Goal: Transaction & Acquisition: Purchase product/service

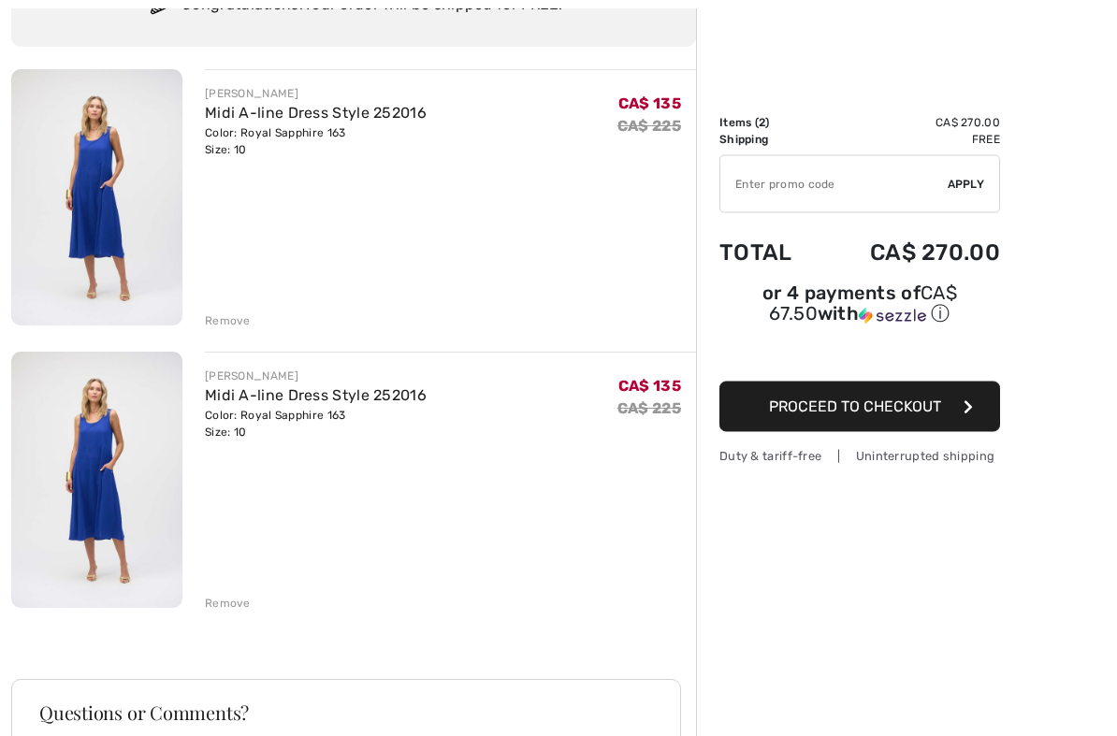
scroll to position [176, 0]
click at [232, 611] on div "Remove" at bounding box center [228, 603] width 46 height 17
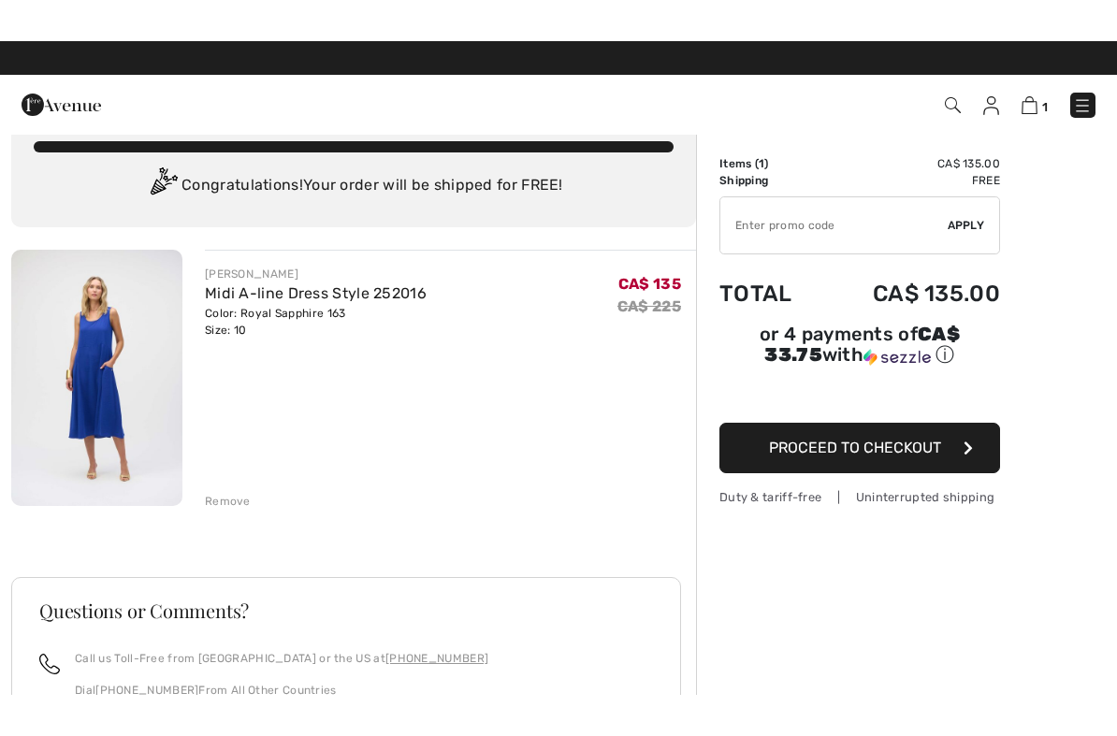
scroll to position [0, 0]
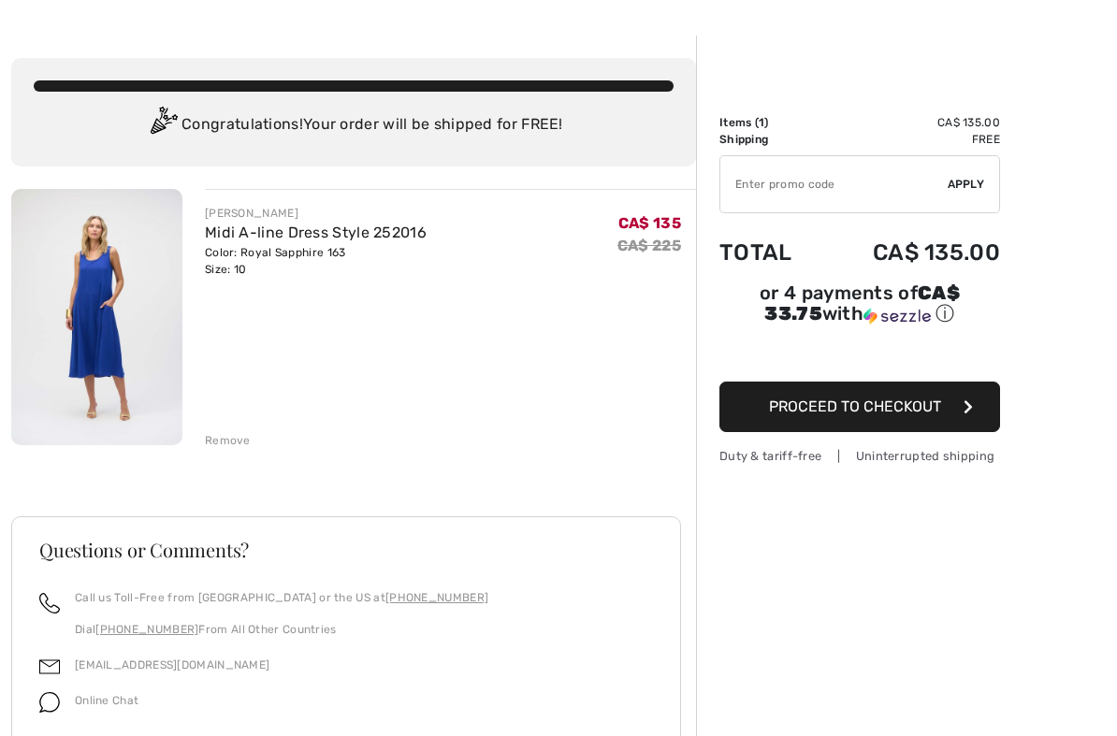
click at [760, 191] on input "TEXT" at bounding box center [833, 184] width 227 height 56
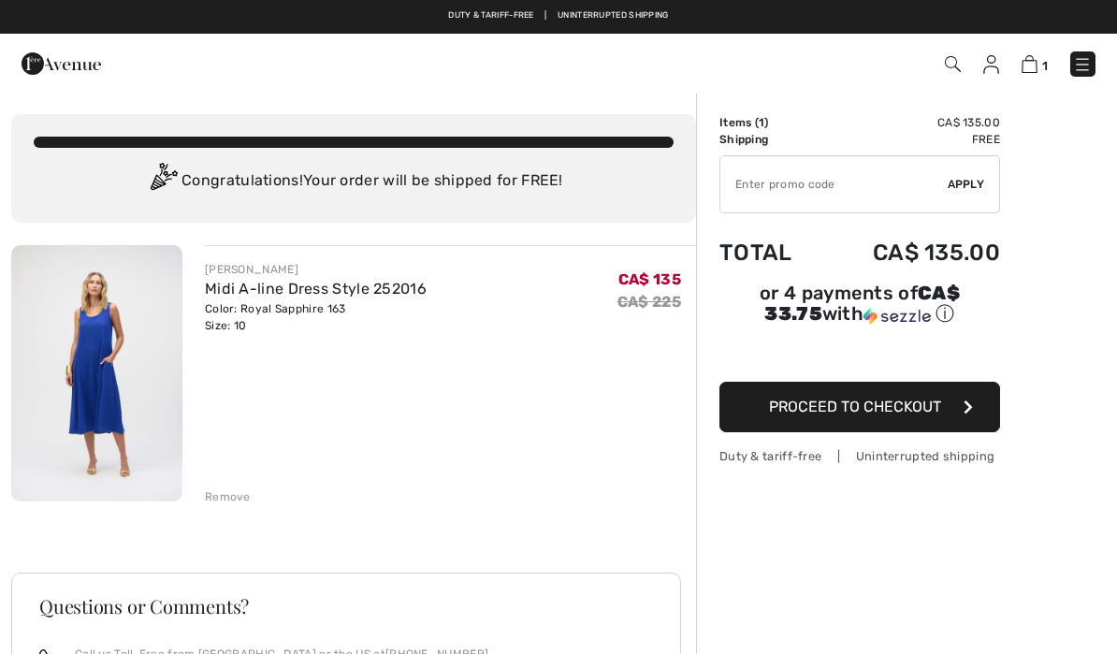
click at [914, 420] on button "Proceed to Checkout" at bounding box center [859, 407] width 281 height 51
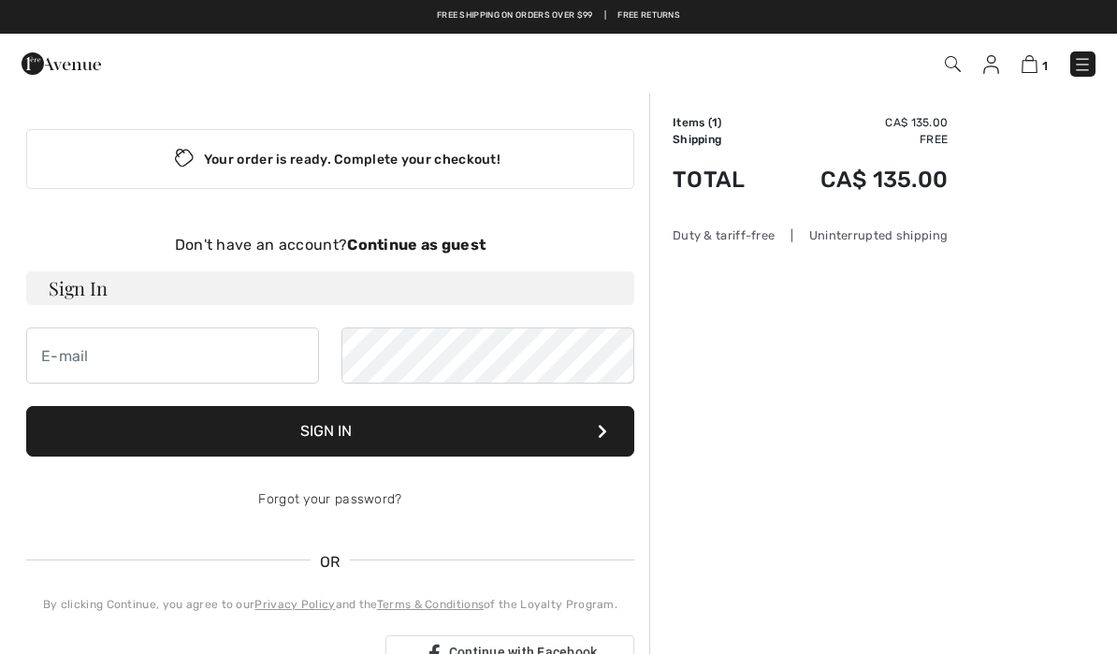
click at [411, 244] on strong "Continue as guest" at bounding box center [416, 245] width 138 height 18
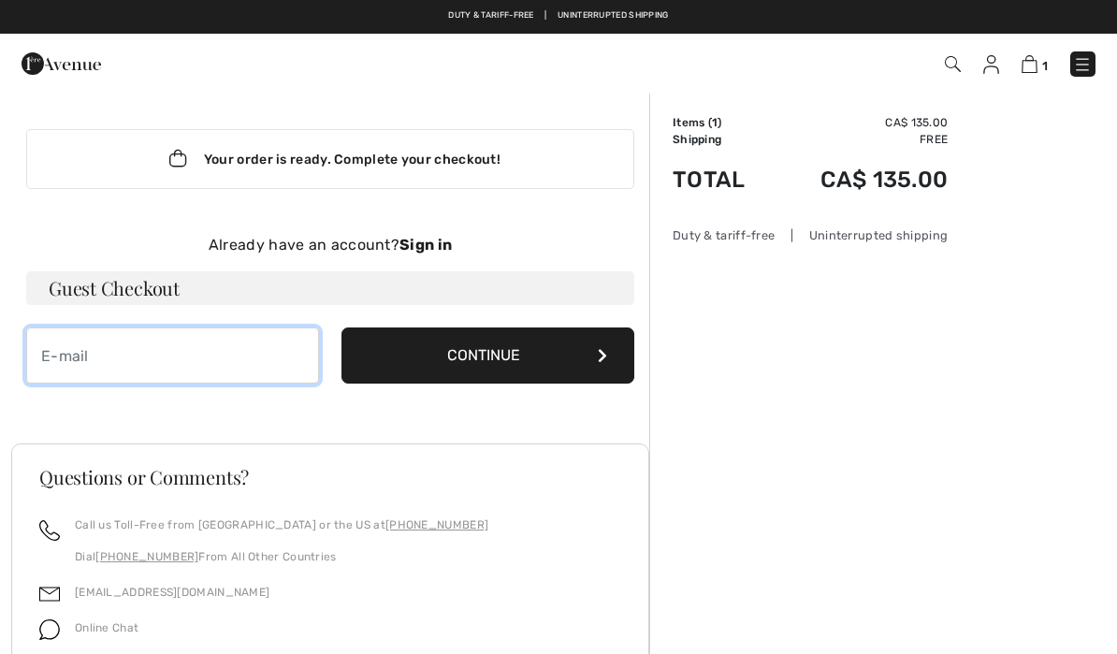
click at [48, 356] on input "email" at bounding box center [172, 355] width 293 height 56
type input "[EMAIL_ADDRESS][DOMAIN_NAME]"
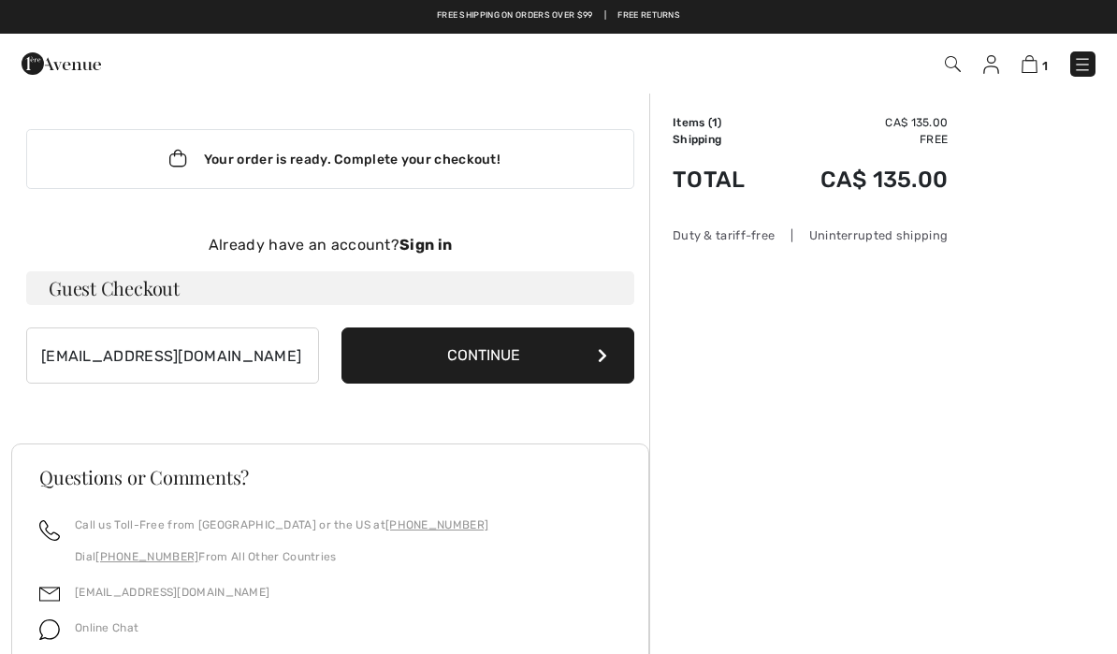
click at [497, 358] on button "Continue" at bounding box center [487, 355] width 293 height 56
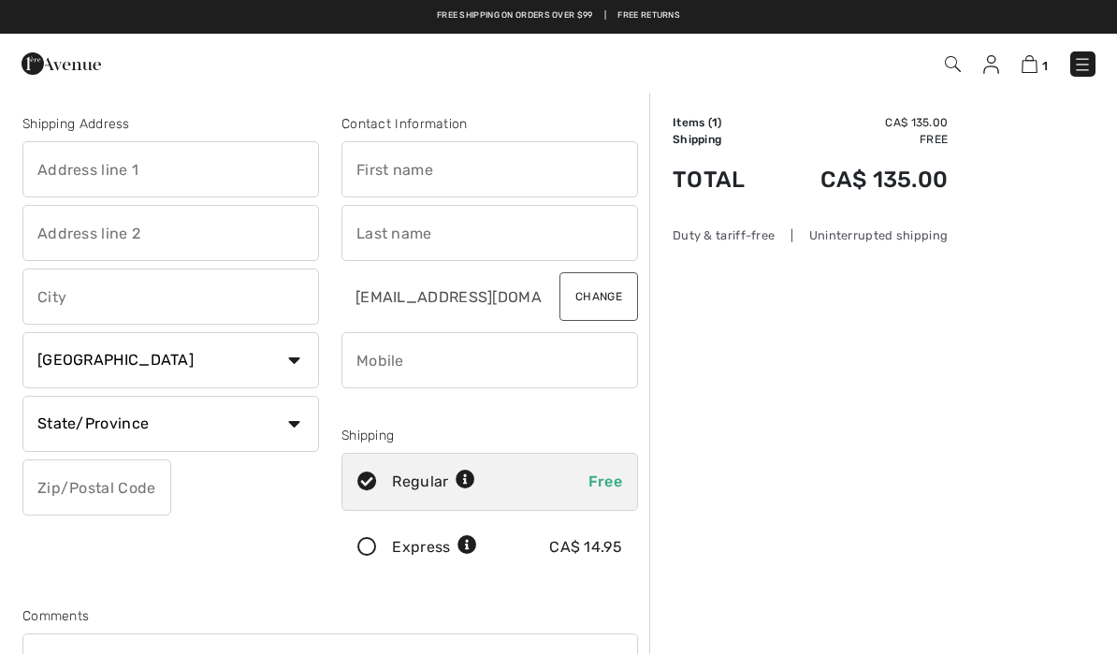
click at [63, 155] on input "text" at bounding box center [170, 169] width 297 height 56
type input "[STREET_ADDRESS]"
click at [47, 295] on input "text" at bounding box center [170, 297] width 297 height 56
type input "La Prairie"
click at [303, 429] on select "State/Province Alberta British Columbia Manitoba New Brunswick Newfoundland and…" at bounding box center [170, 424] width 297 height 56
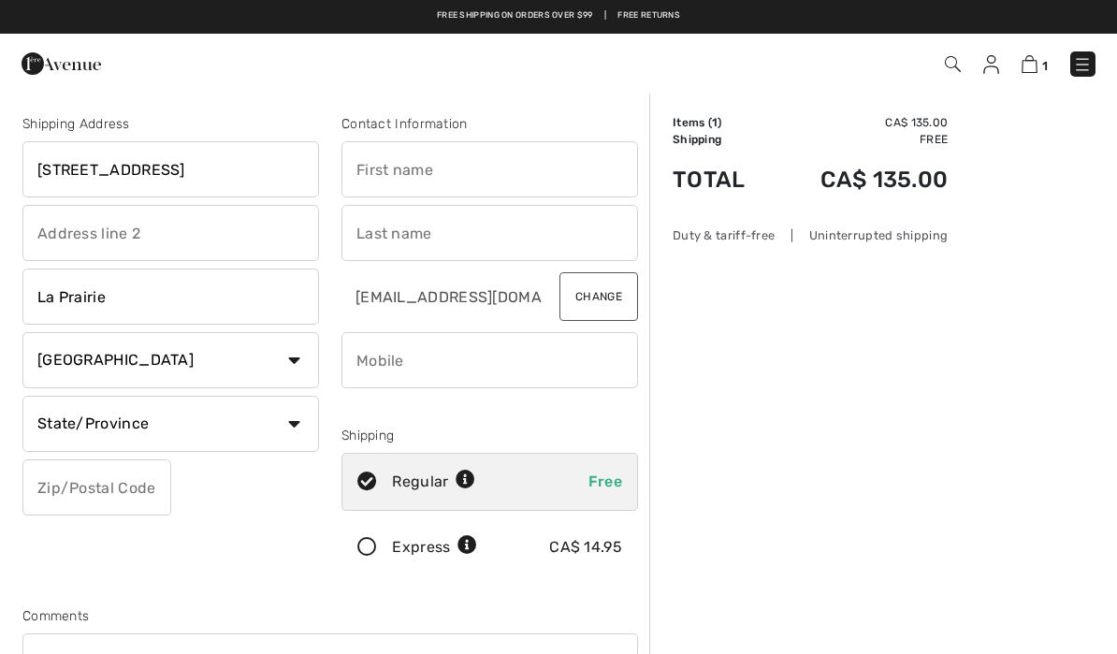
select select "QC"
click at [70, 486] on input "text" at bounding box center [96, 487] width 149 height 56
type input "J5R5B6"
click at [371, 162] on input "text" at bounding box center [489, 169] width 297 height 56
type input "Anne"
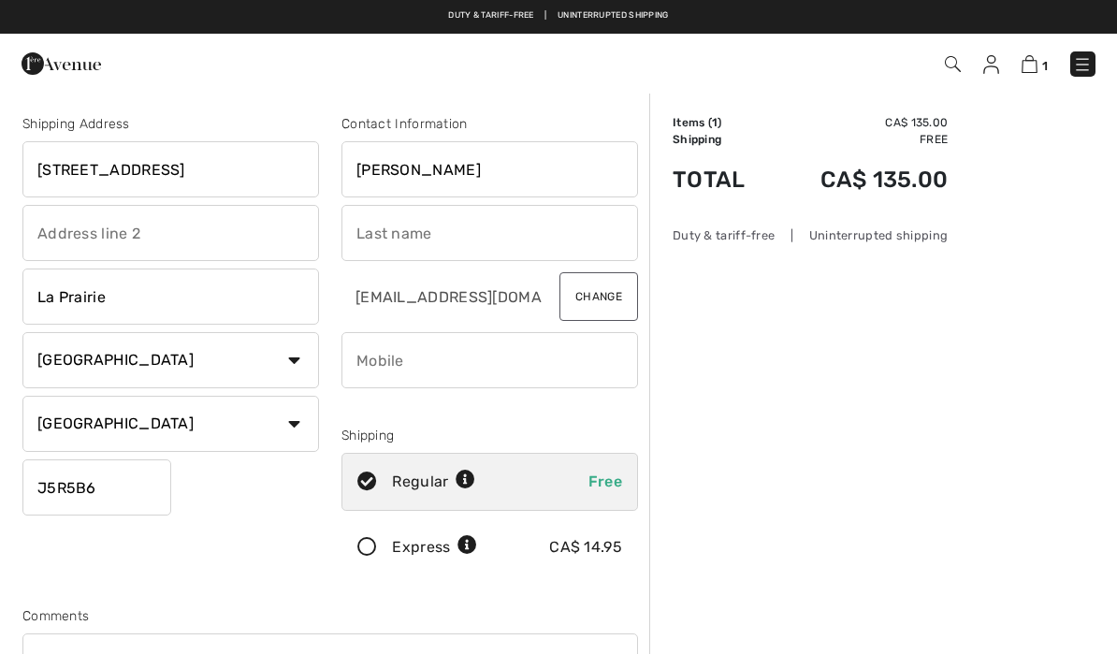
click at [380, 225] on input "text" at bounding box center [489, 233] width 297 height 56
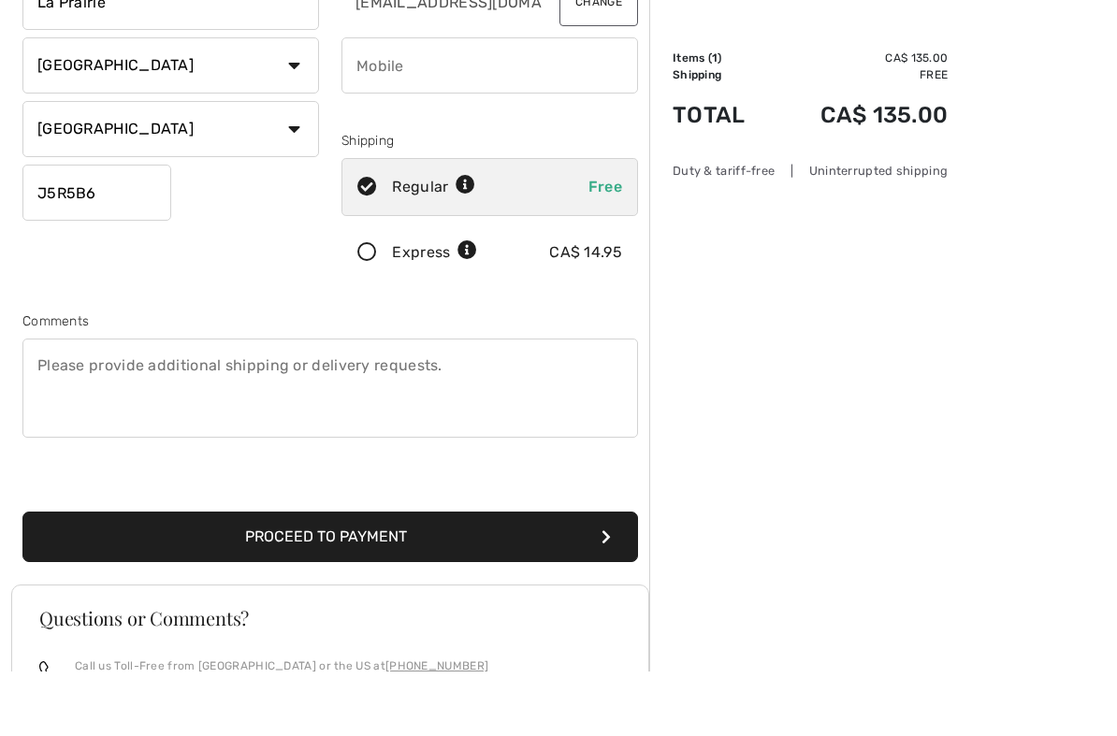
scroll to position [230, 0]
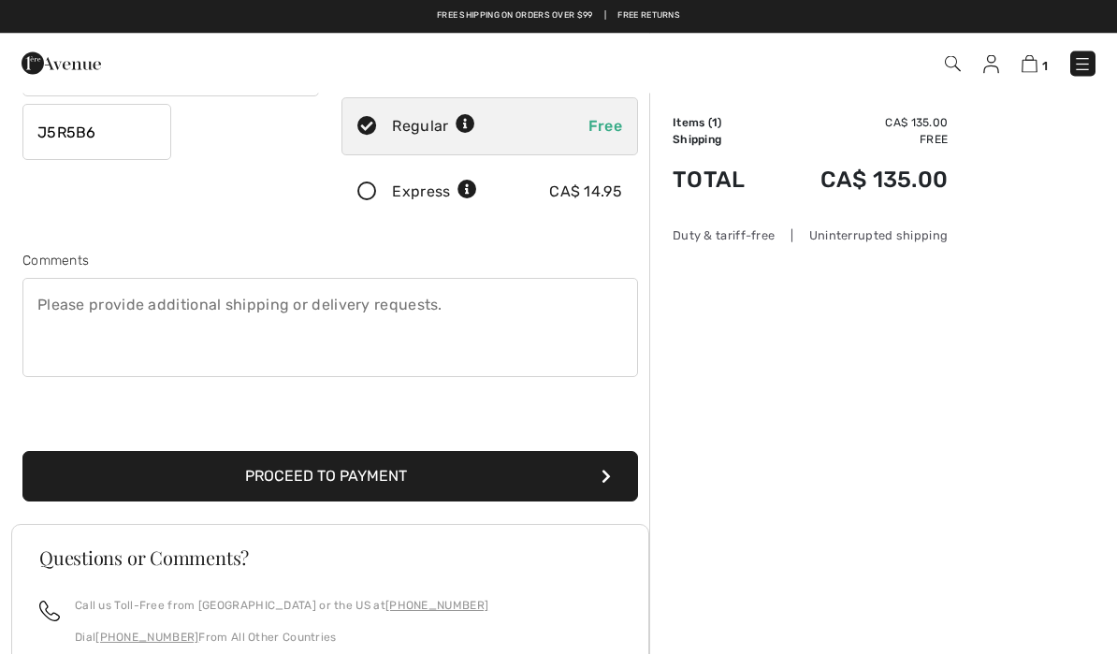
type input "Bullard"
click at [497, 467] on button "Proceed to Payment" at bounding box center [330, 477] width 616 height 51
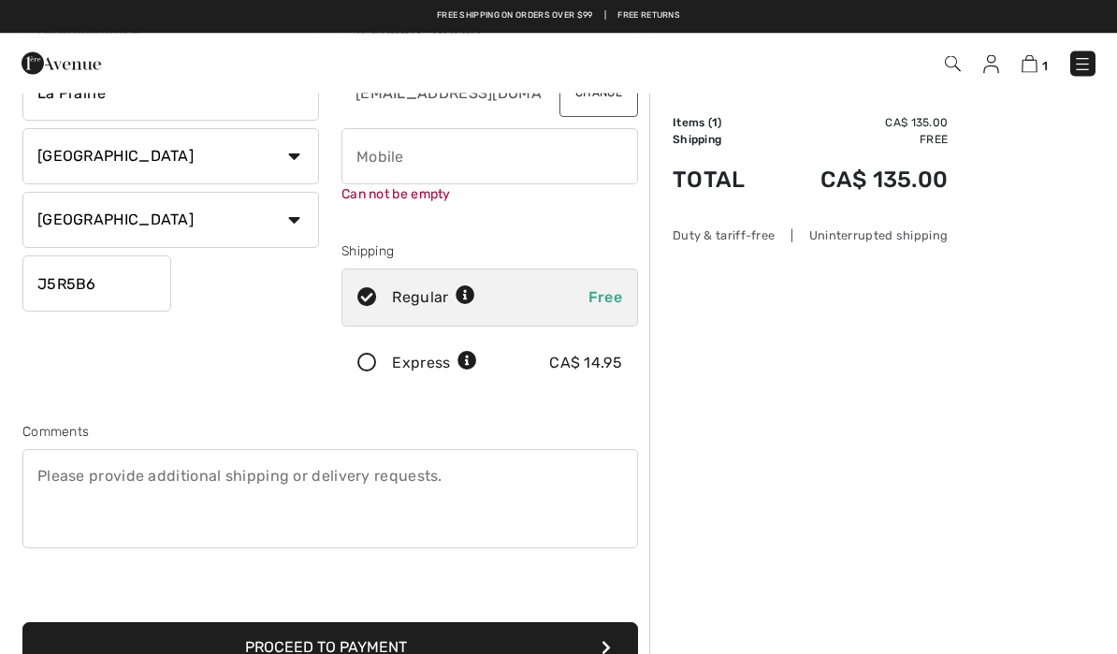
scroll to position [197, 0]
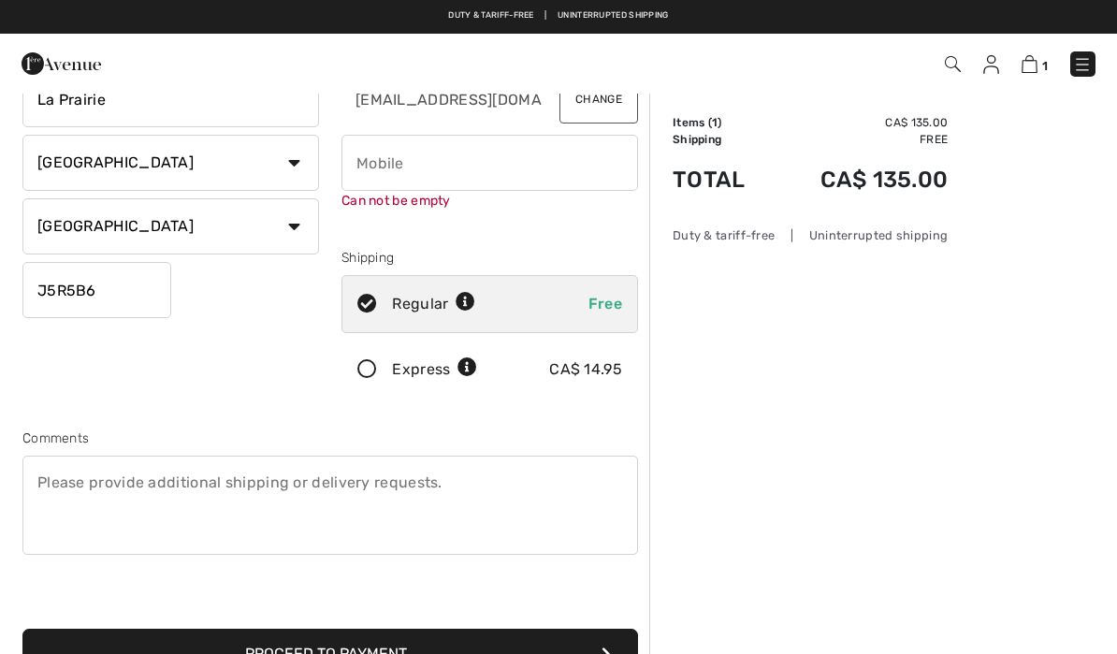
click at [372, 161] on input "phone" at bounding box center [489, 163] width 297 height 56
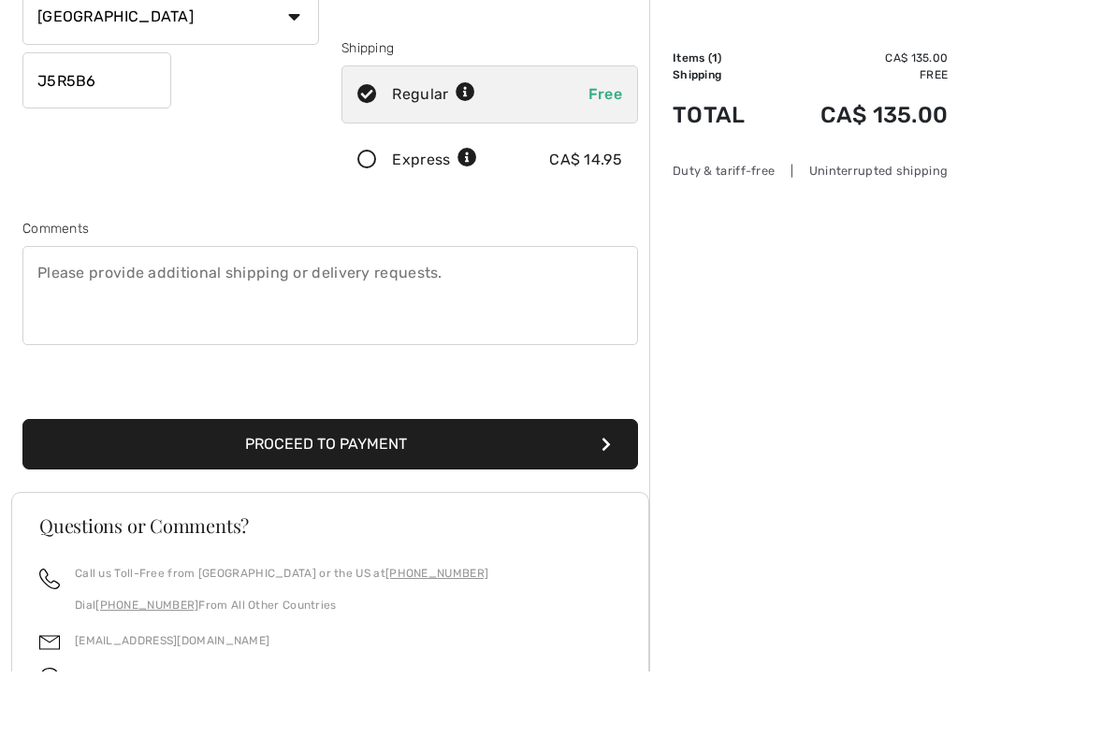
scroll to position [343, 0]
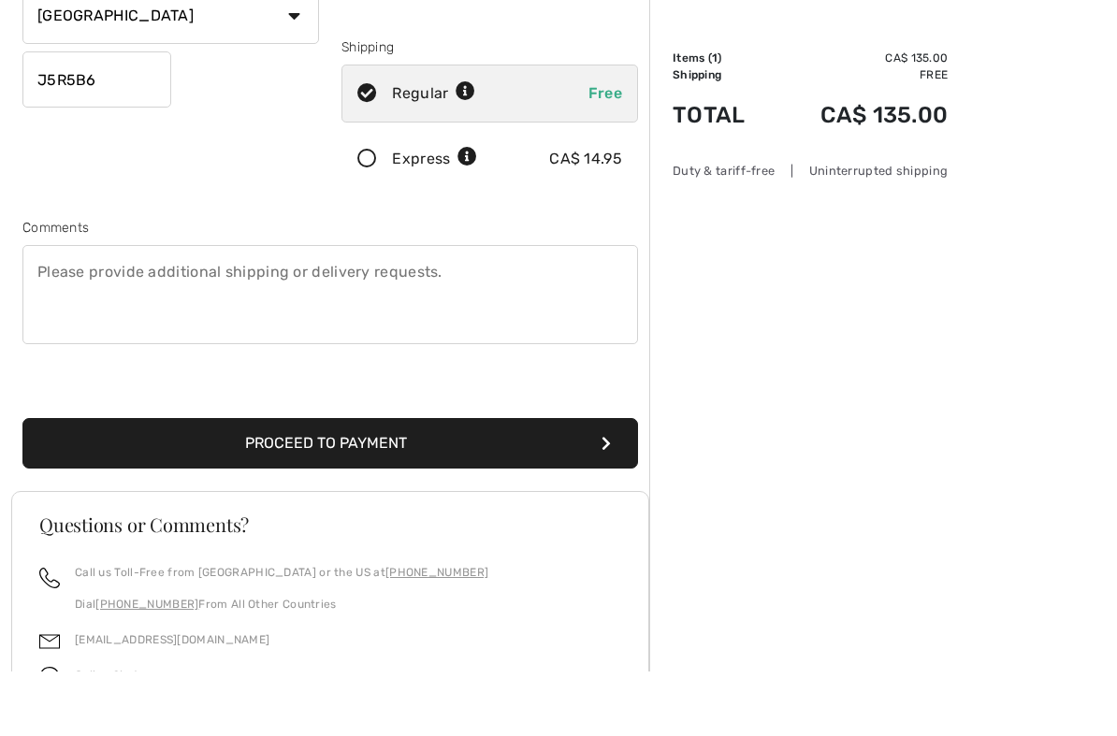
type input "5144329179"
click at [560, 483] on button "Proceed to Payment" at bounding box center [330, 508] width 616 height 51
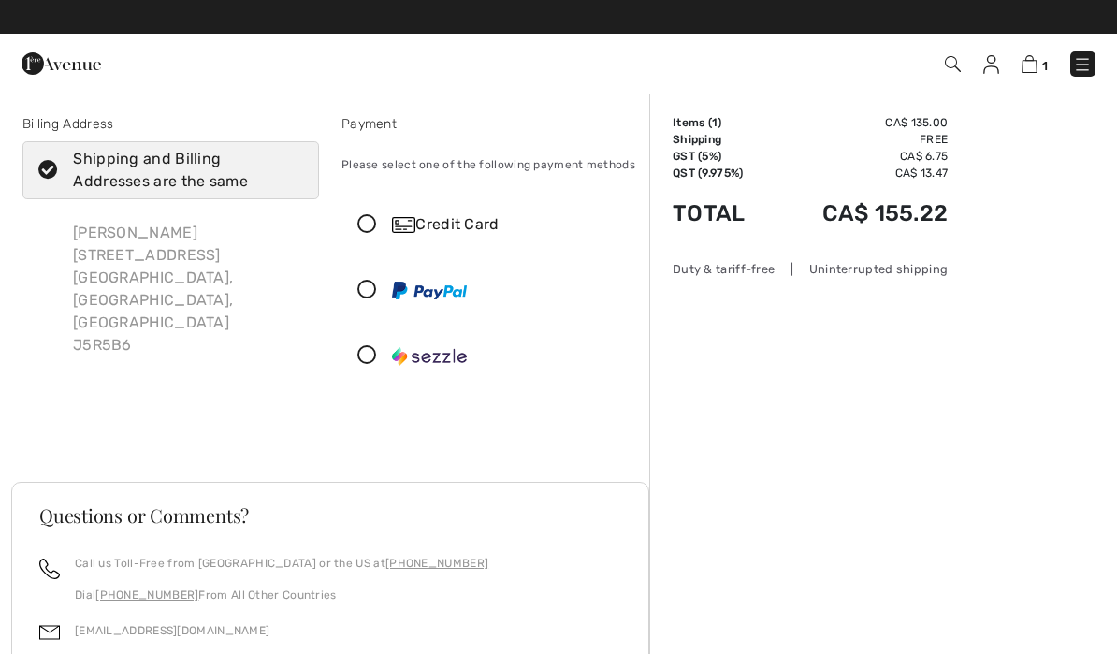
click at [365, 218] on icon at bounding box center [367, 225] width 50 height 20
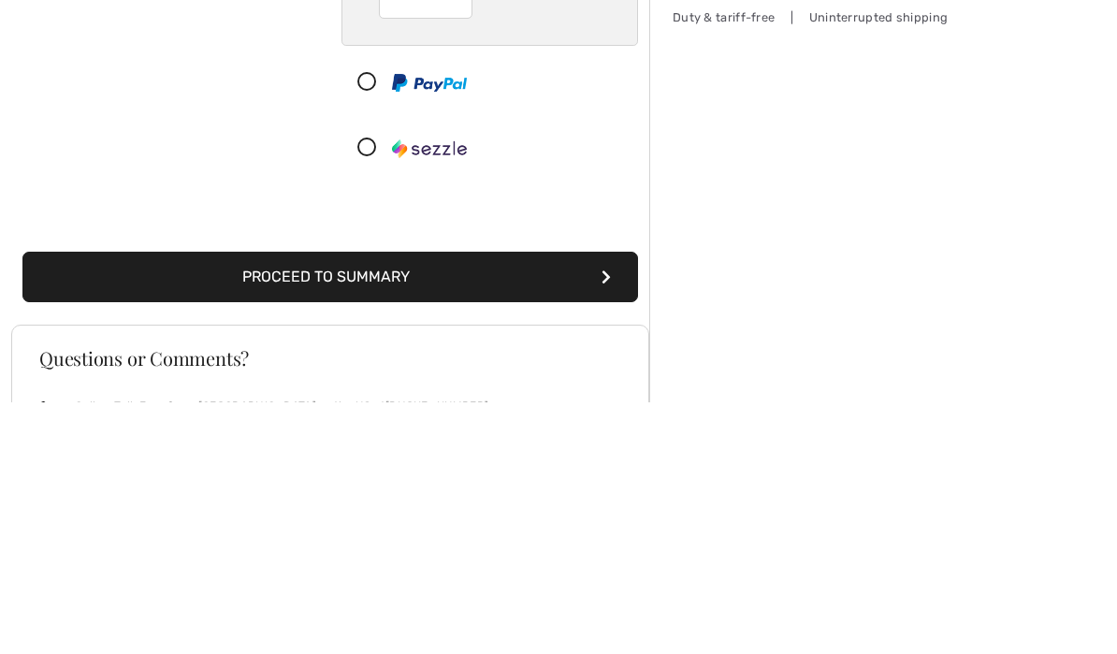
scroll to position [156, 0]
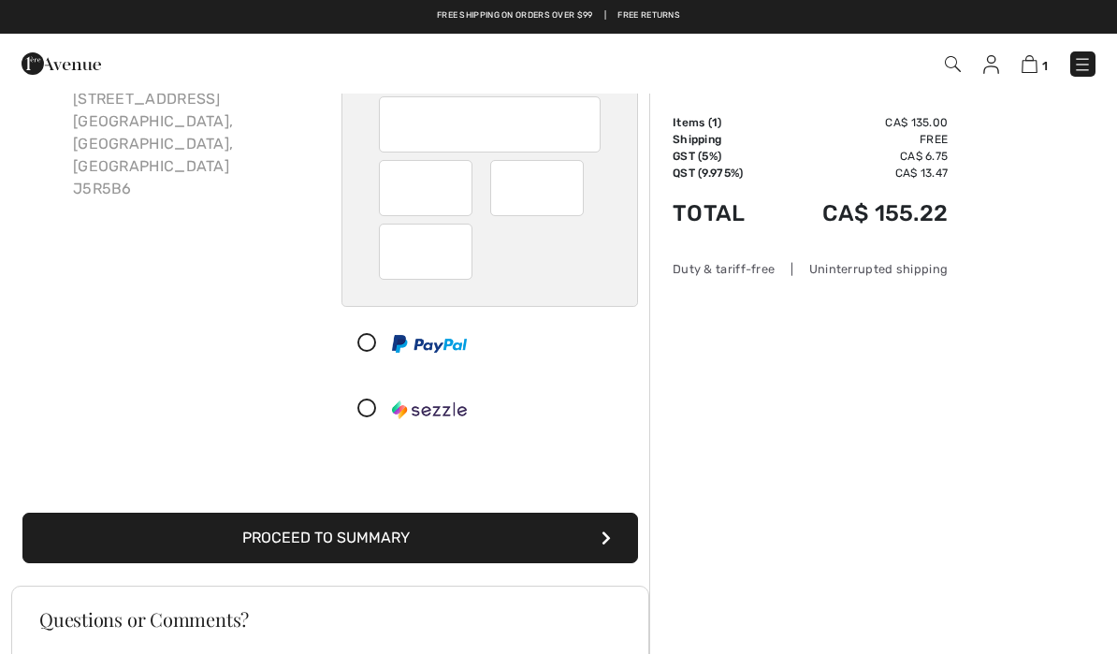
click at [530, 531] on button "Proceed to Summary" at bounding box center [330, 538] width 616 height 51
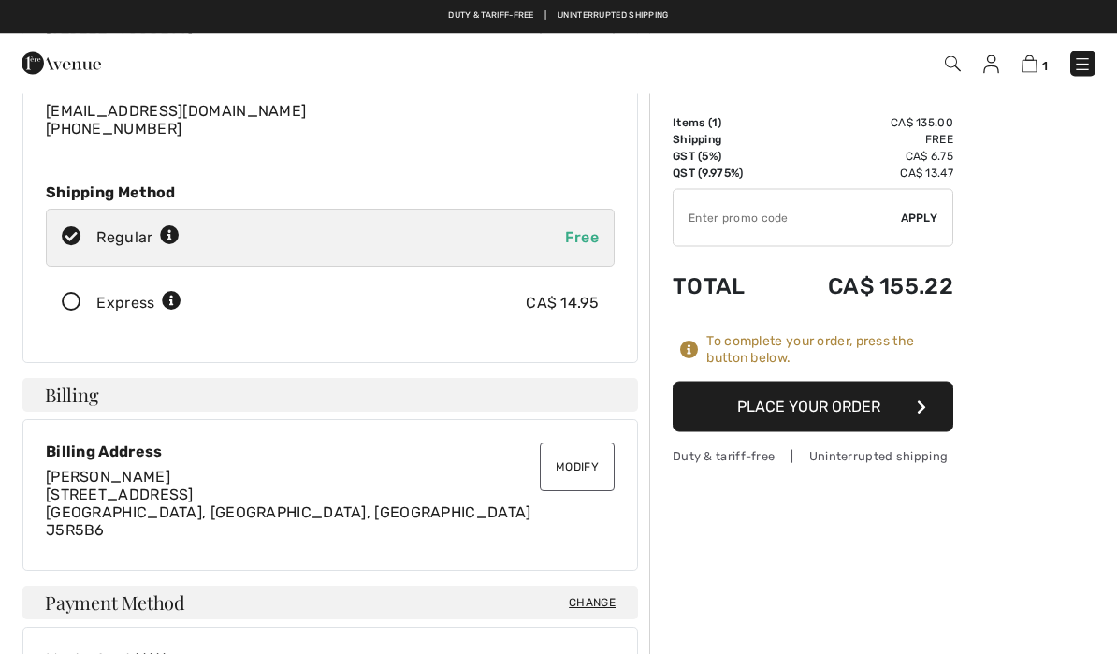
scroll to position [182, 0]
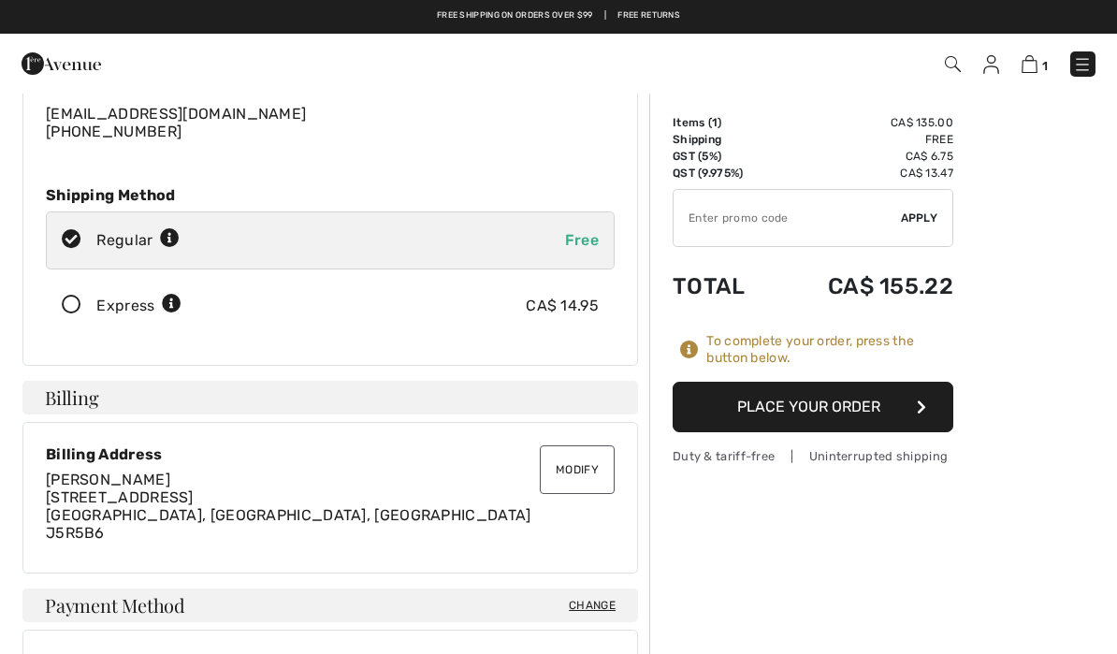
click at [810, 409] on button "Place Your Order" at bounding box center [813, 407] width 281 height 51
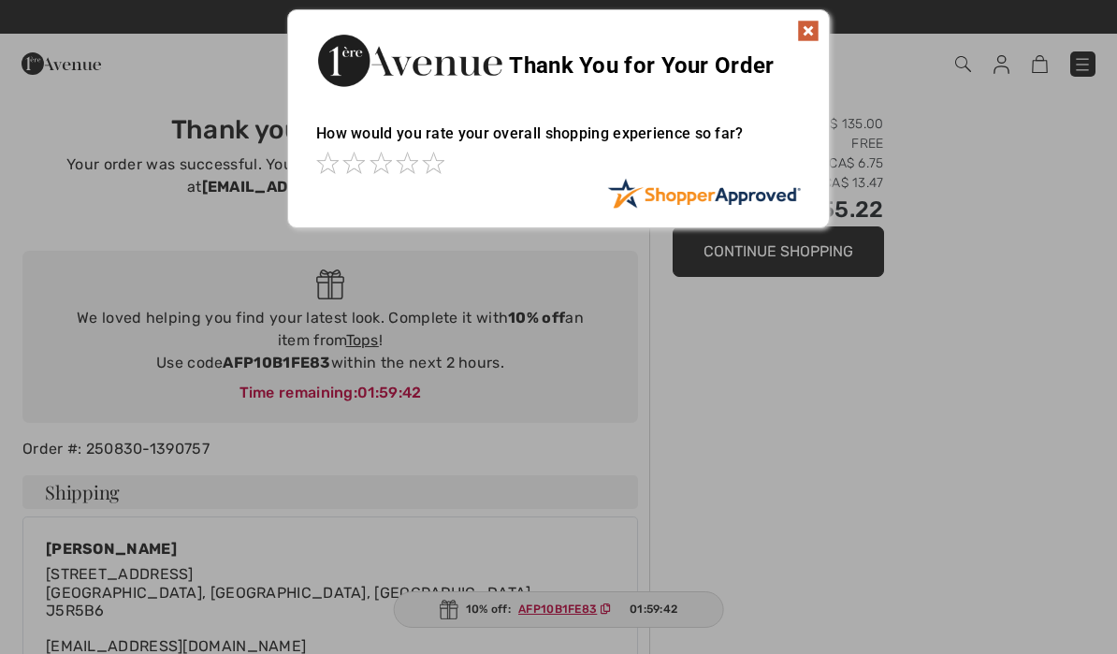
click at [803, 33] on img at bounding box center [808, 31] width 22 height 22
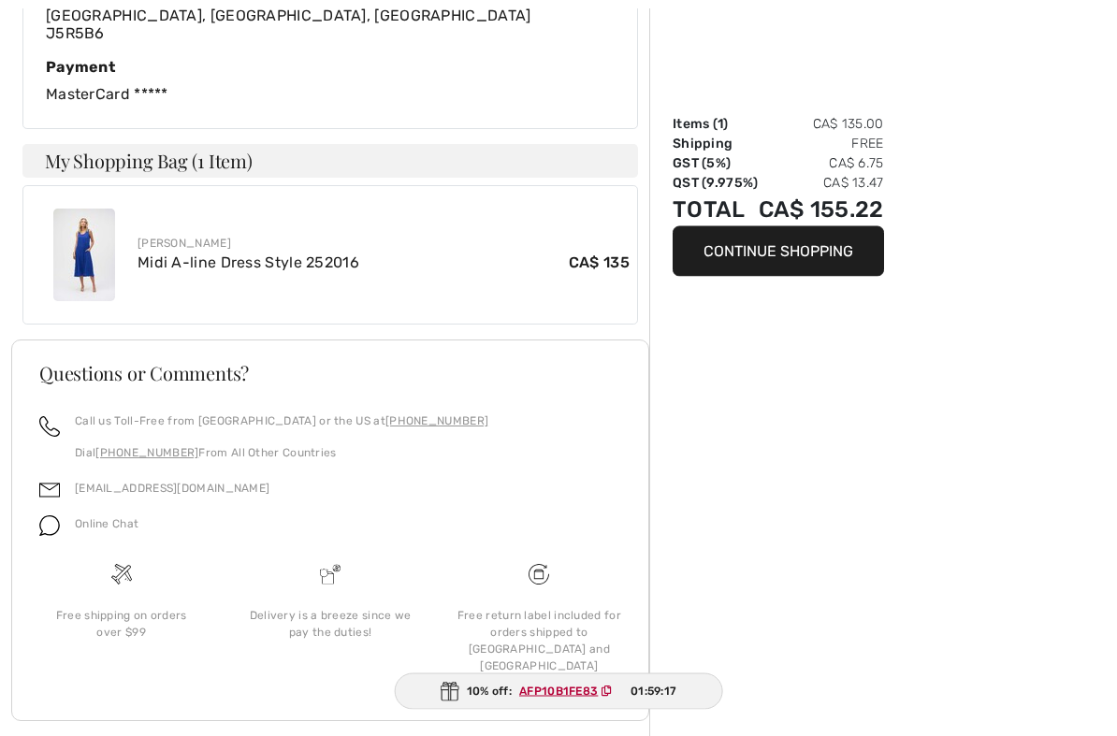
scroll to position [898, 0]
